Goal: Task Accomplishment & Management: Use online tool/utility

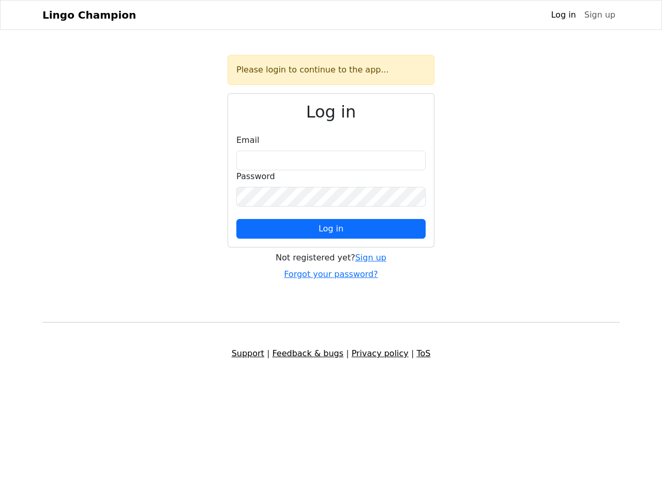
click at [331, 229] on span "Log in" at bounding box center [331, 229] width 25 height 10
